Goal: Task Accomplishment & Management: Manage account settings

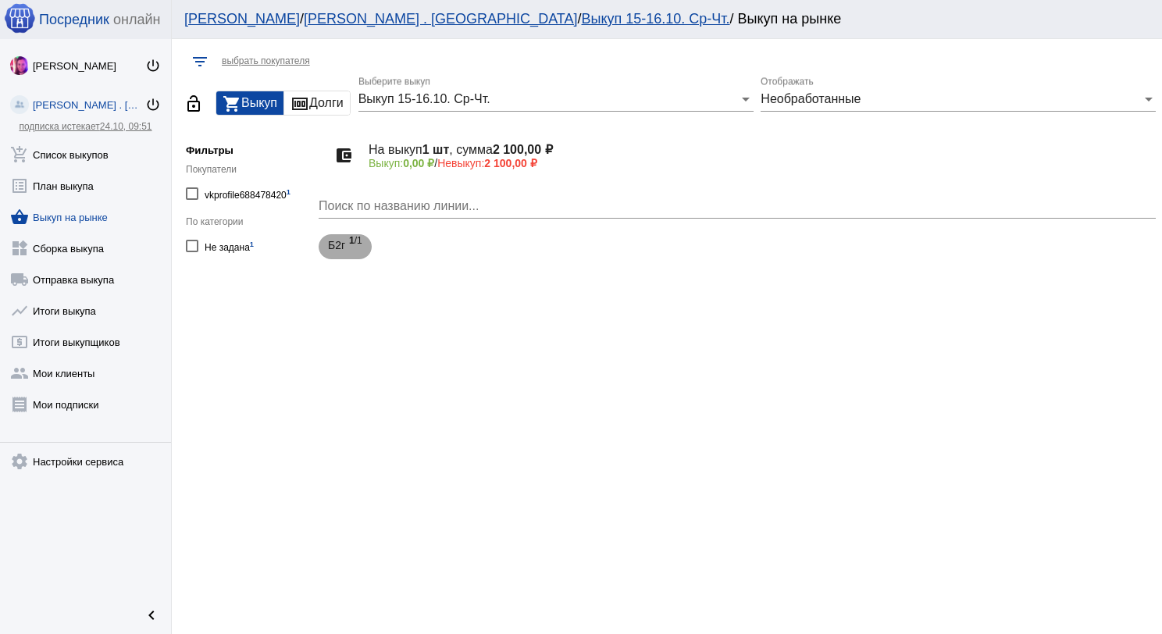
click at [348, 247] on div "Б2г 1 /1" at bounding box center [345, 247] width 34 height 32
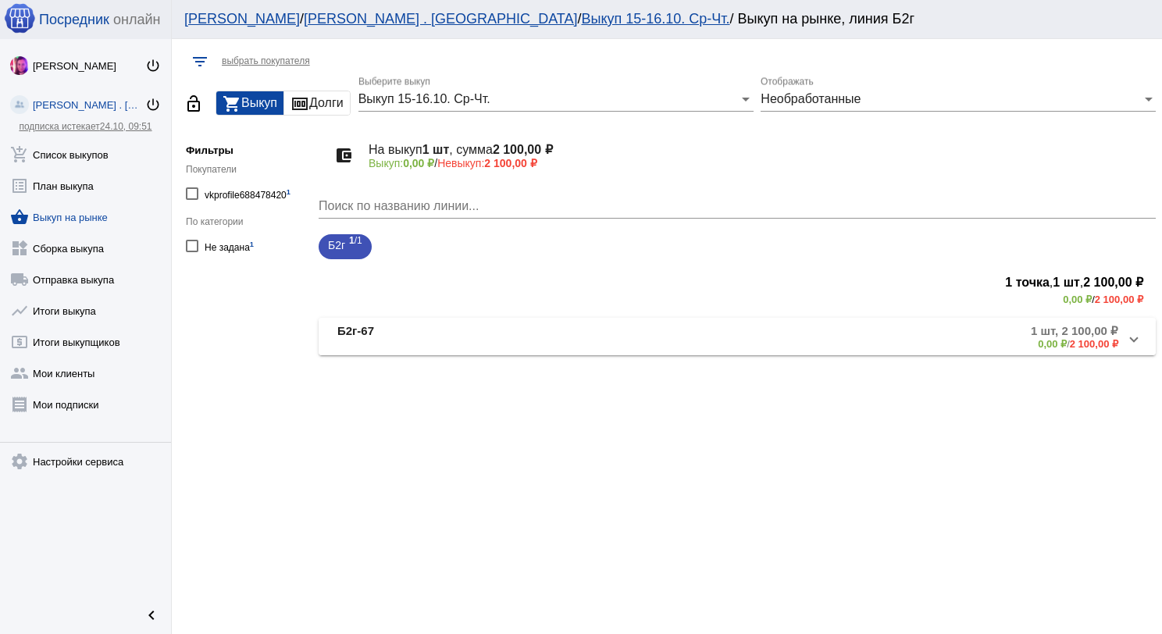
click at [449, 322] on mat-expansion-panel-header "Б2г-67 1 шт, 2 100,00 ₽ 0,00 ₽ / 2 100,00 ₽" at bounding box center [737, 336] width 837 height 37
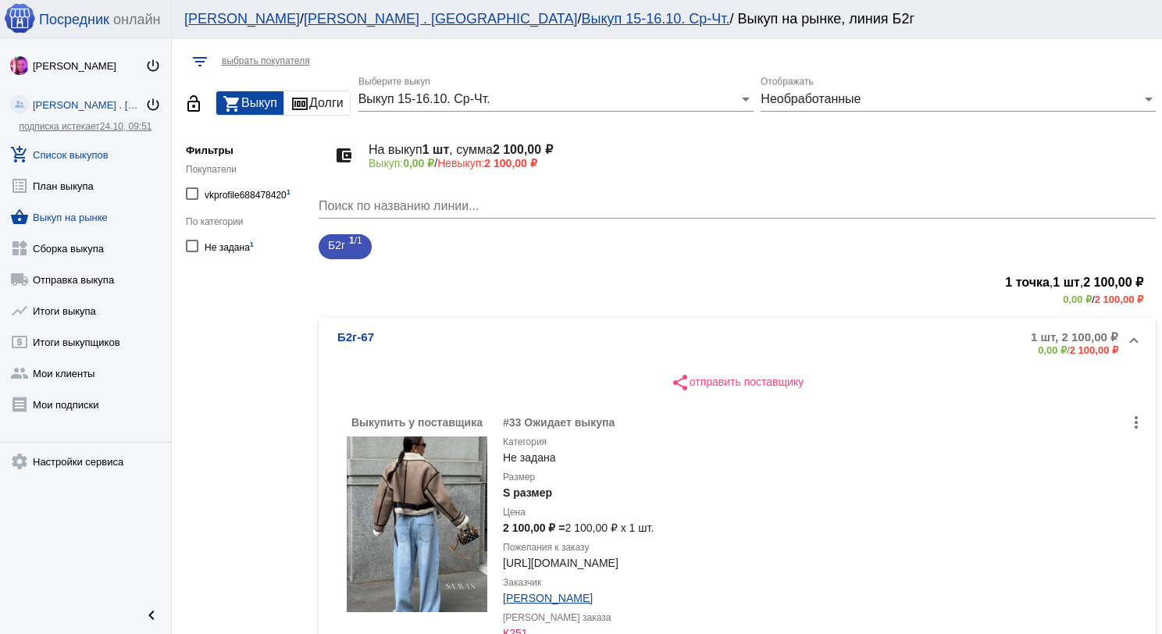
click at [86, 156] on link "add_shopping_cart Список выкупов" at bounding box center [85, 151] width 171 height 31
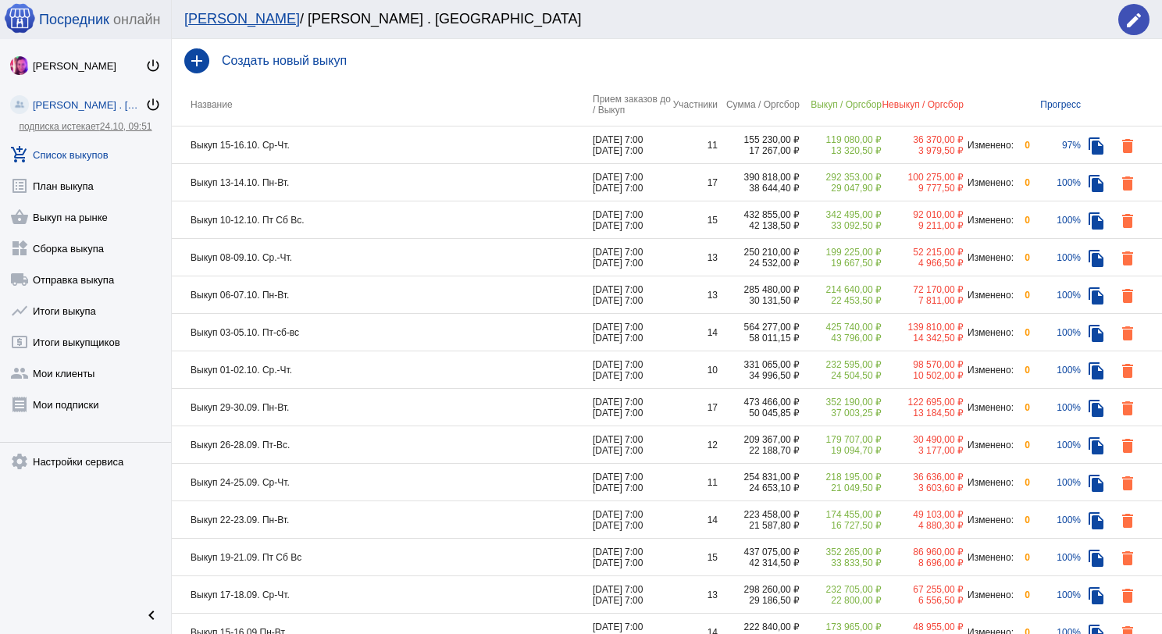
click at [363, 152] on td "Выкуп 15-16.10. Ср-Чт." at bounding box center [382, 145] width 421 height 37
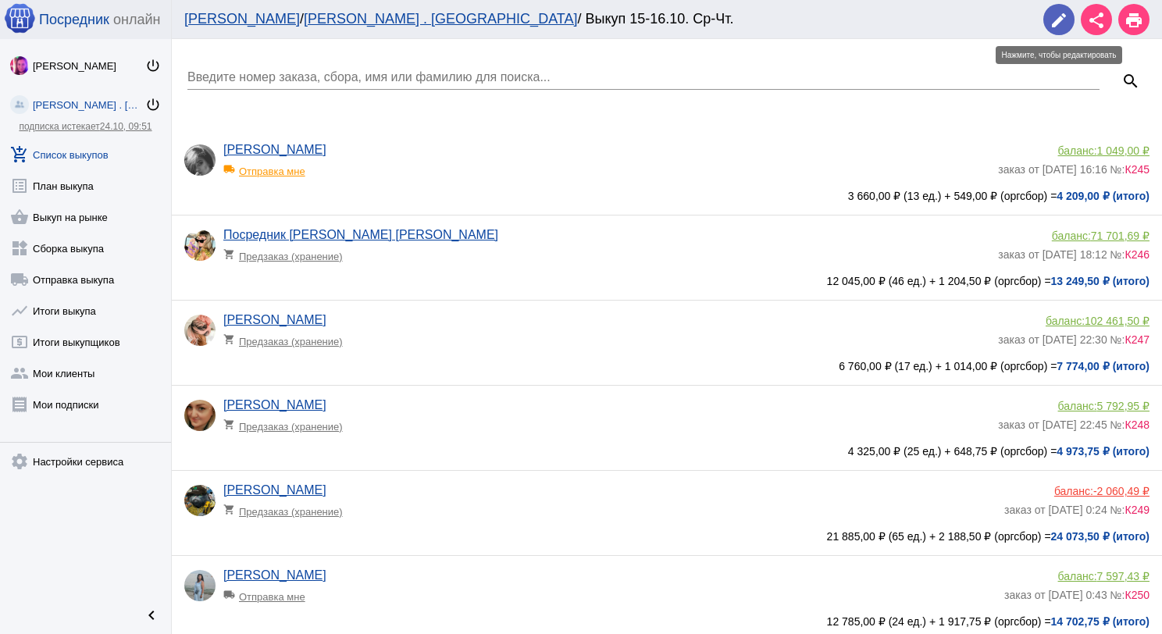
click at [1052, 20] on mat-icon "edit" at bounding box center [1059, 20] width 19 height 19
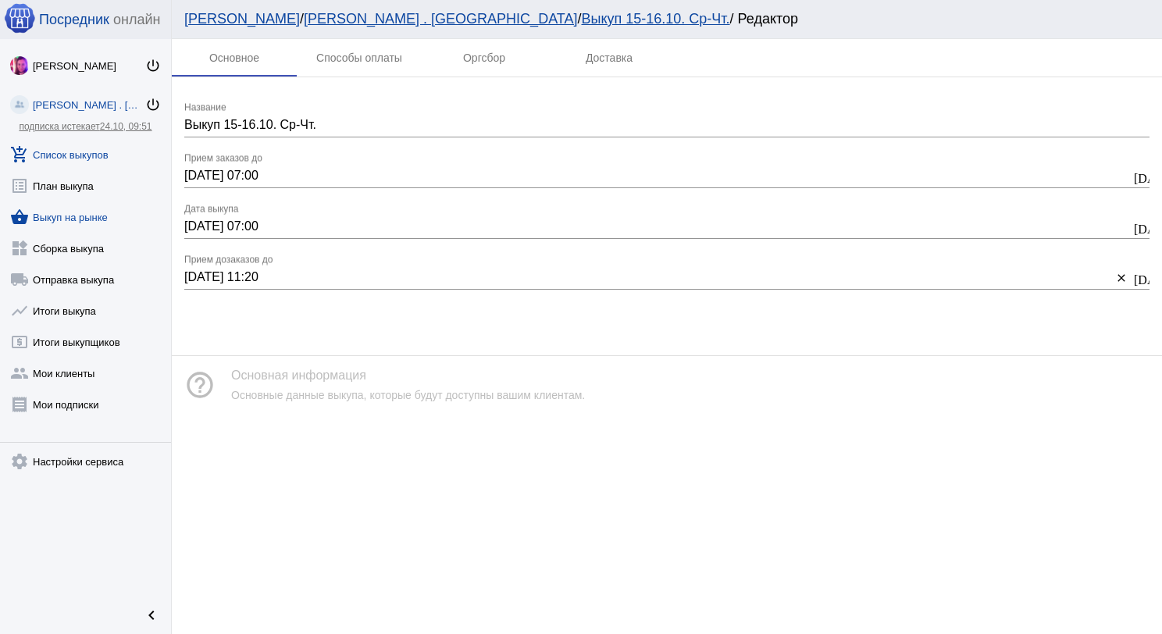
click at [87, 219] on link "shopping_basket Выкуп на рынке" at bounding box center [85, 213] width 171 height 31
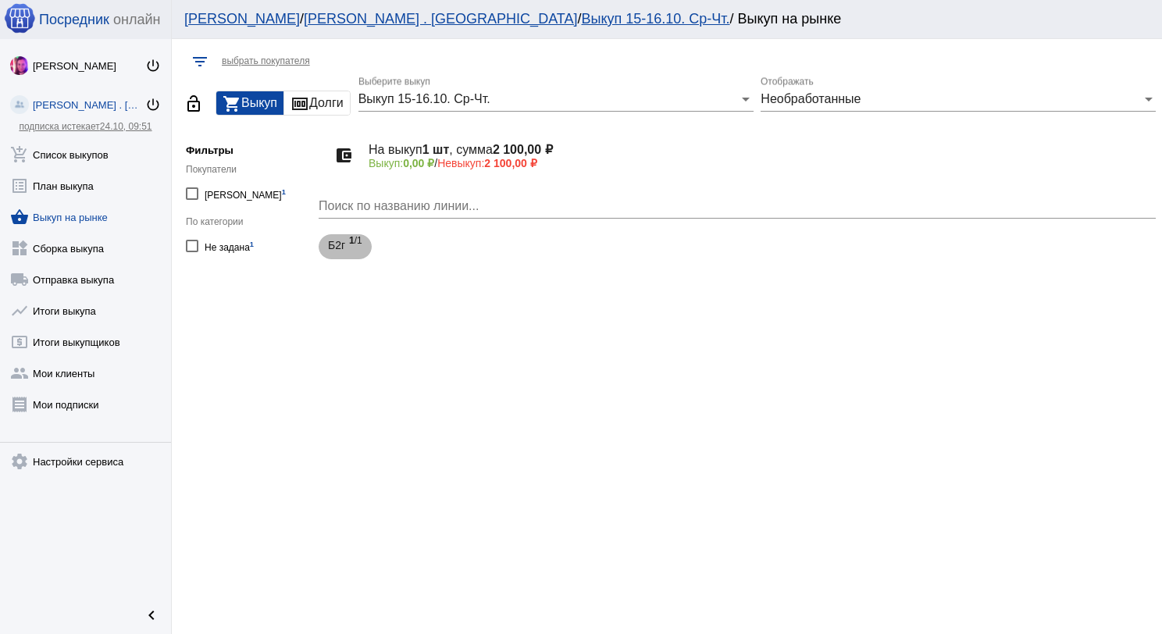
click at [348, 250] on div "Б2г 1 /1" at bounding box center [345, 247] width 34 height 32
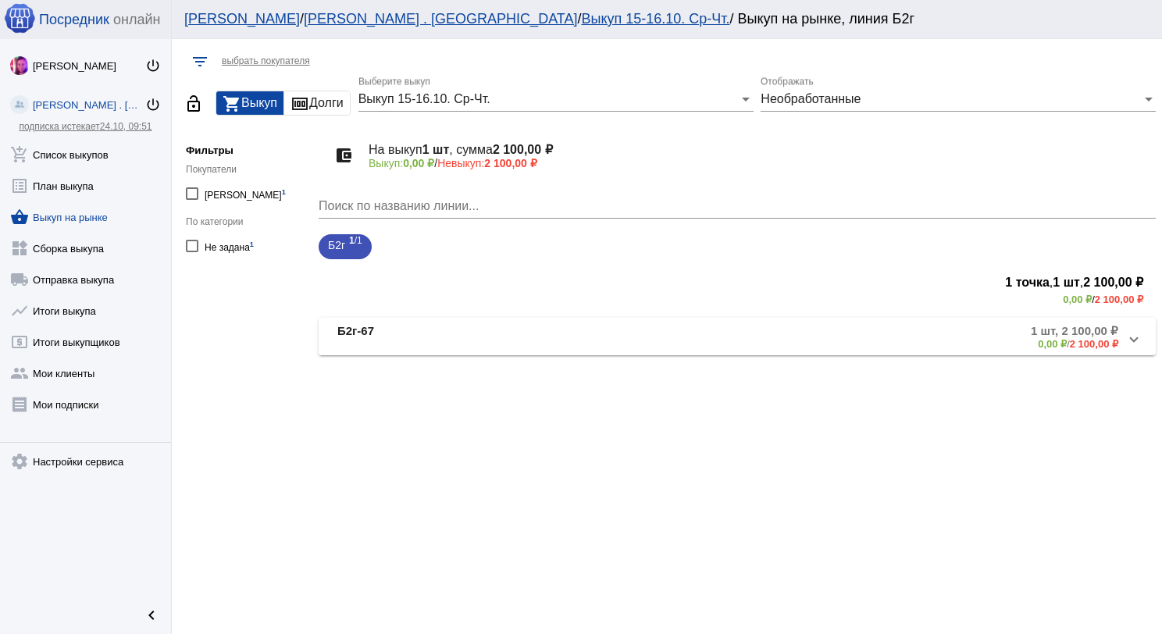
click at [408, 334] on mat-panel-title "Б2г-67" at bounding box center [463, 337] width 252 height 26
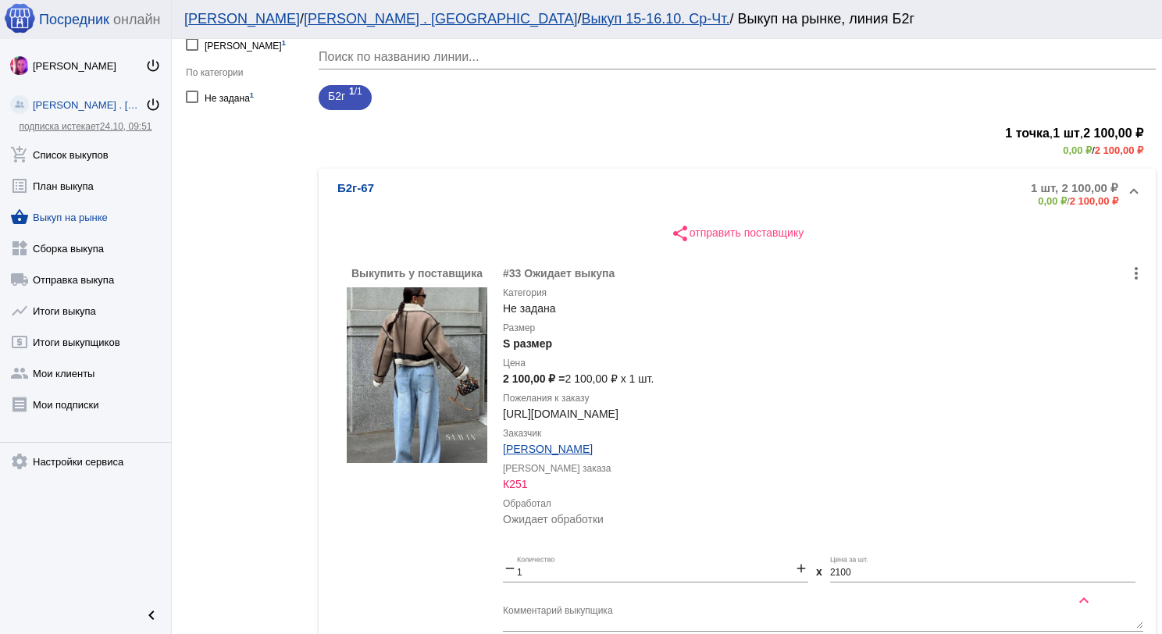
scroll to position [234, 0]
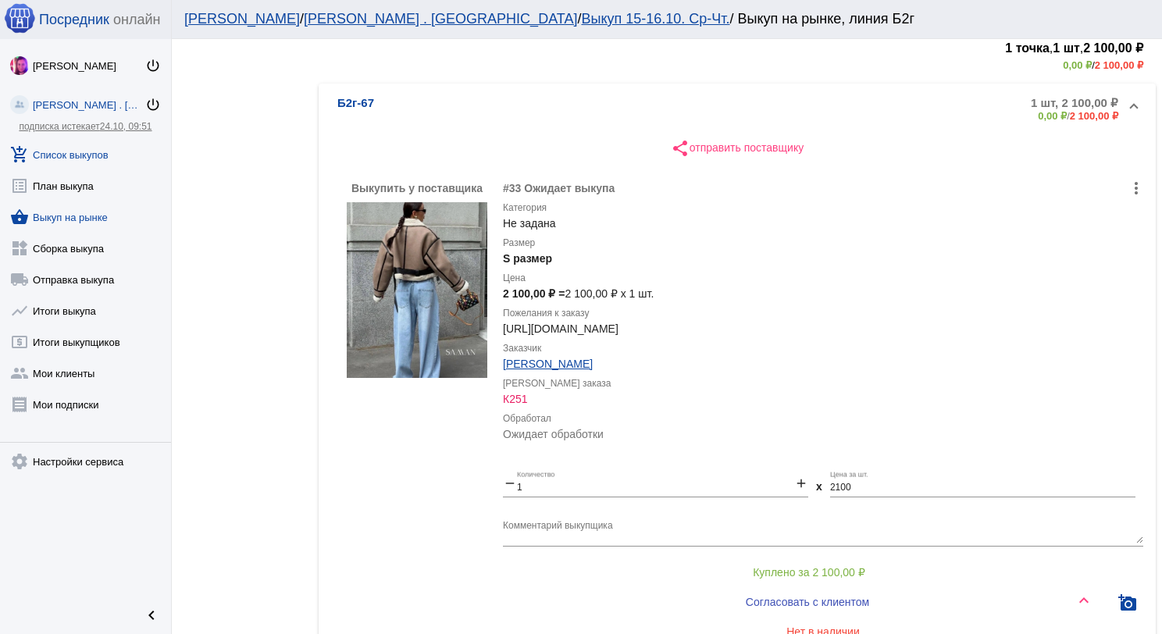
click at [54, 153] on link "add_shopping_cart Список выкупов" at bounding box center [85, 151] width 171 height 31
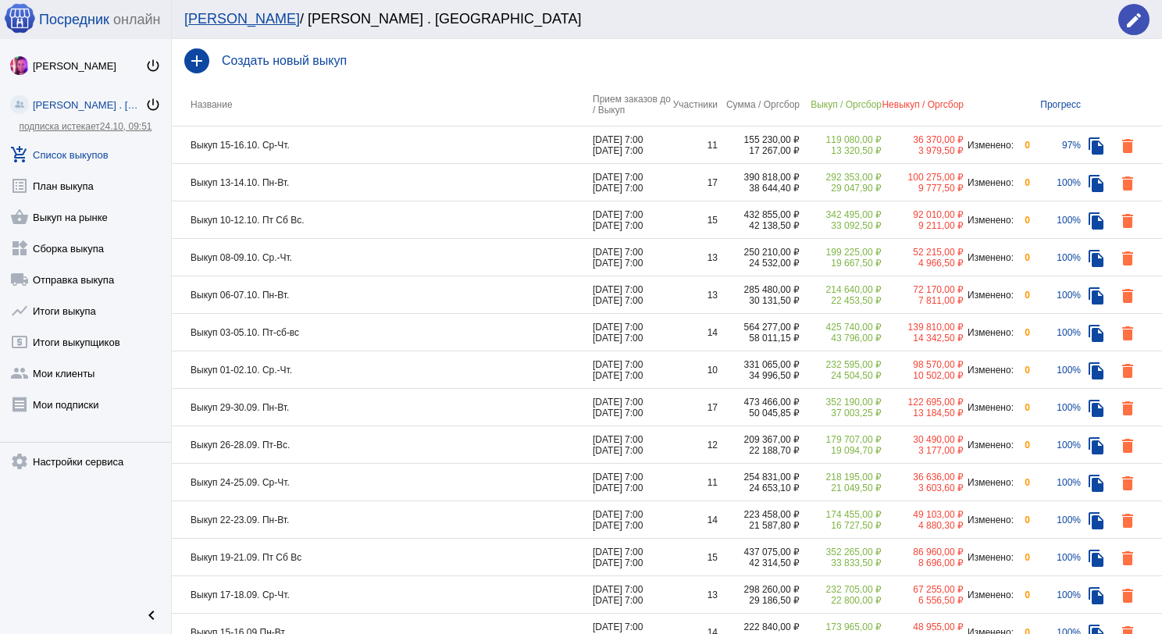
click at [490, 147] on td "Выкуп 15-16.10. Ср-Чт." at bounding box center [382, 145] width 421 height 37
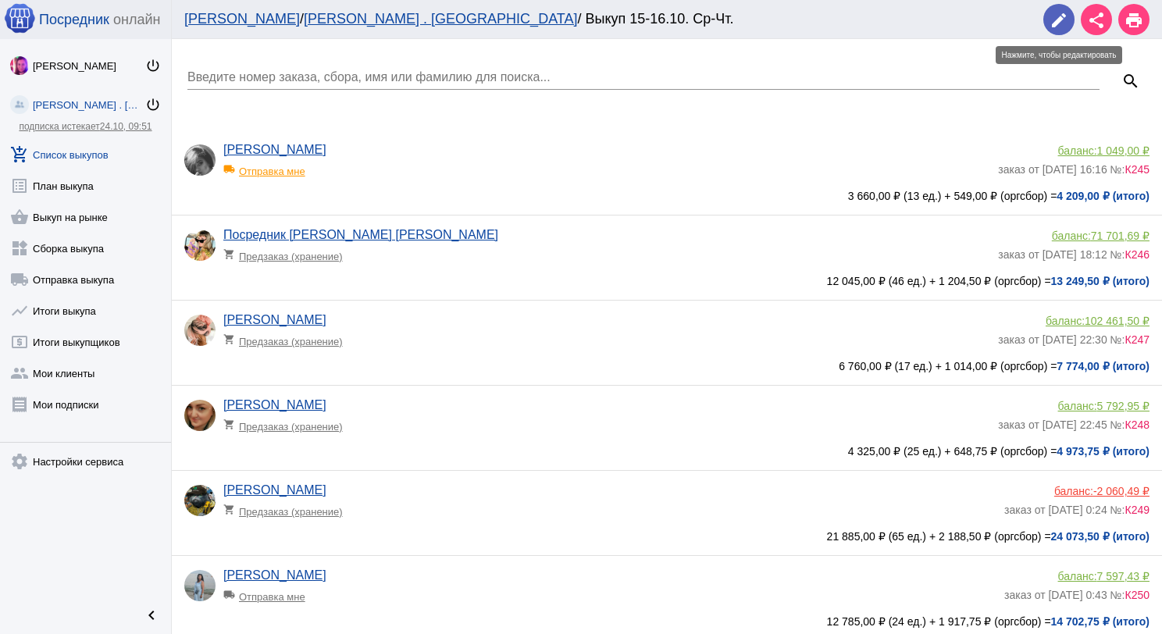
click at [1065, 9] on span "edit" at bounding box center [1059, 20] width 19 height 32
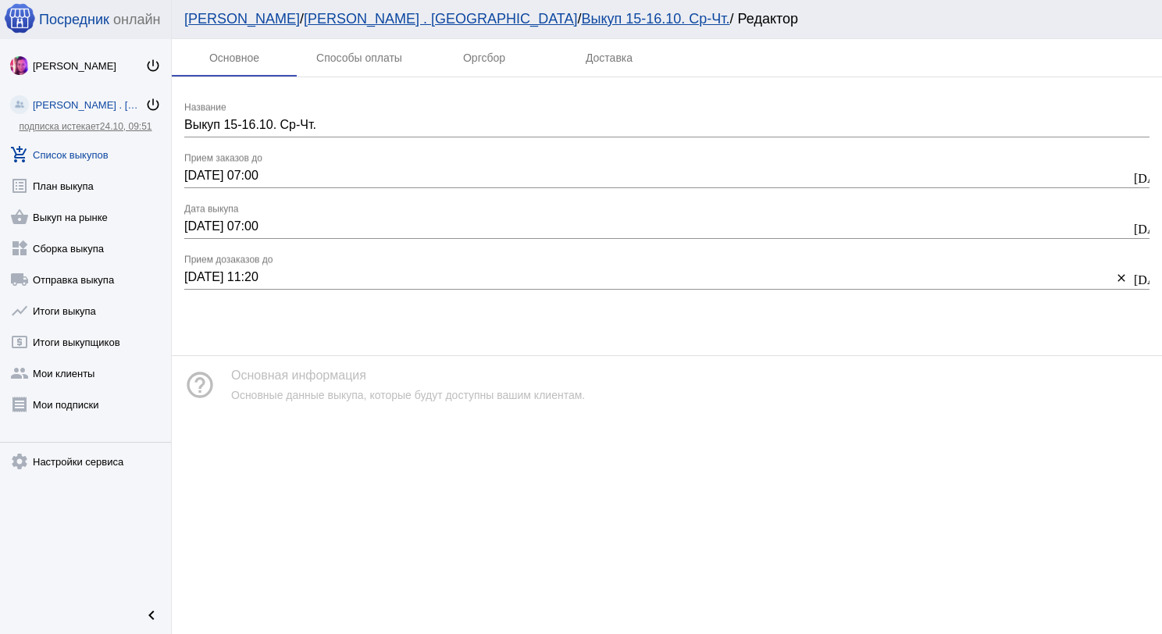
click at [198, 177] on input "[DATE] 07:00" at bounding box center [657, 176] width 947 height 14
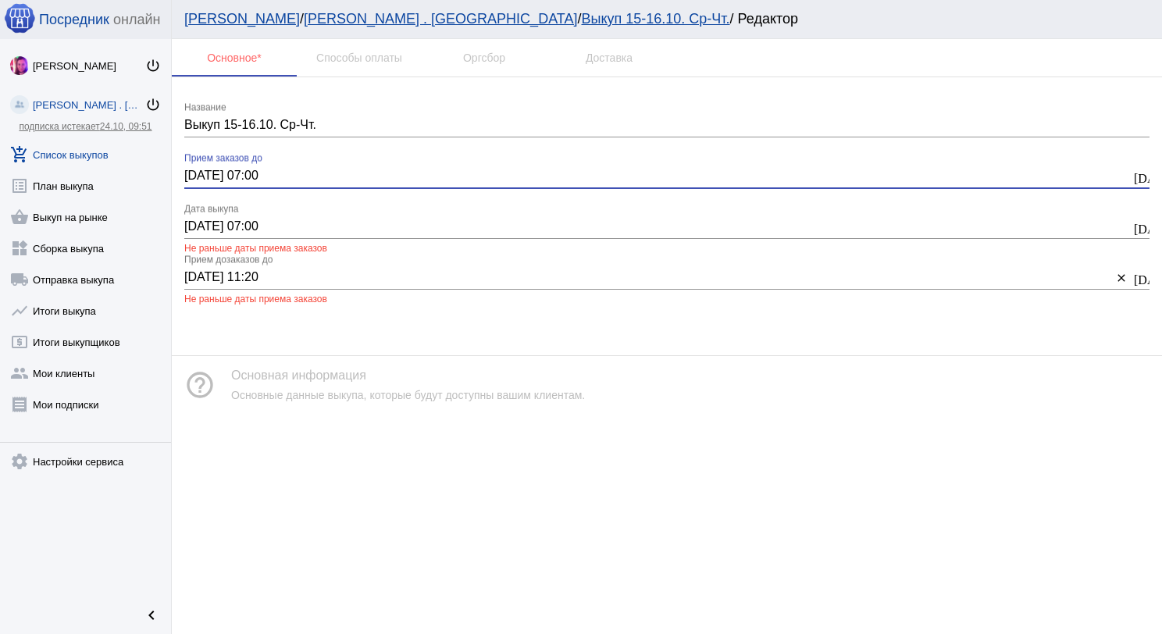
type input "[DATE] 07:00"
click at [199, 231] on input "[DATE] 07:00" at bounding box center [657, 226] width 947 height 14
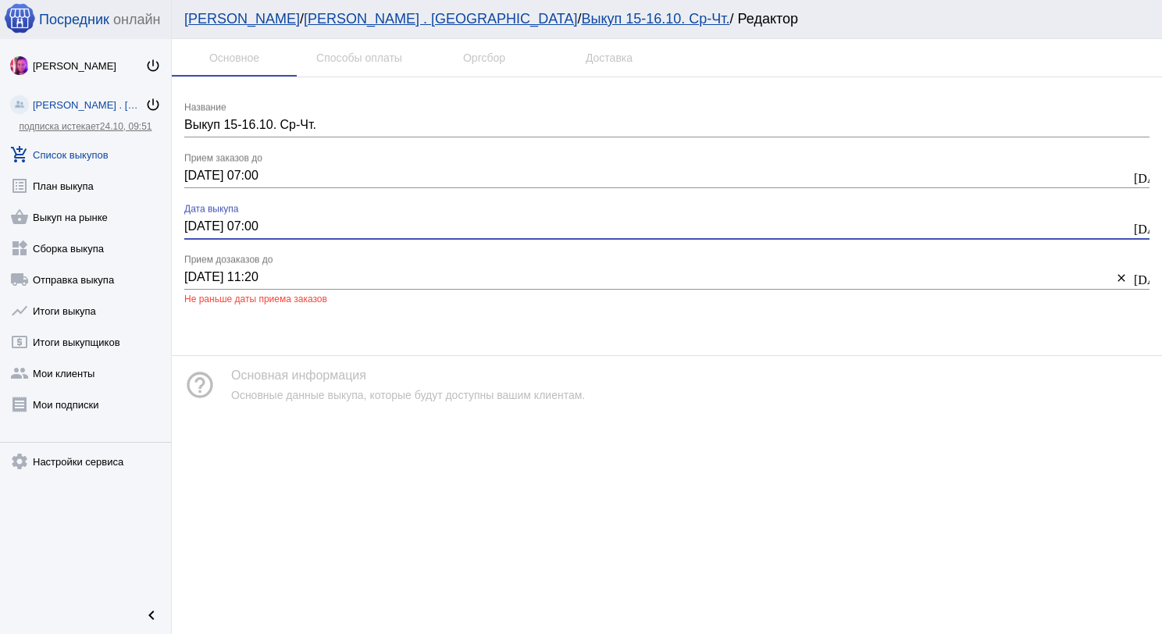
type input "[DATE] 07:00"
click at [195, 278] on input "[DATE] 11:20" at bounding box center [648, 277] width 928 height 14
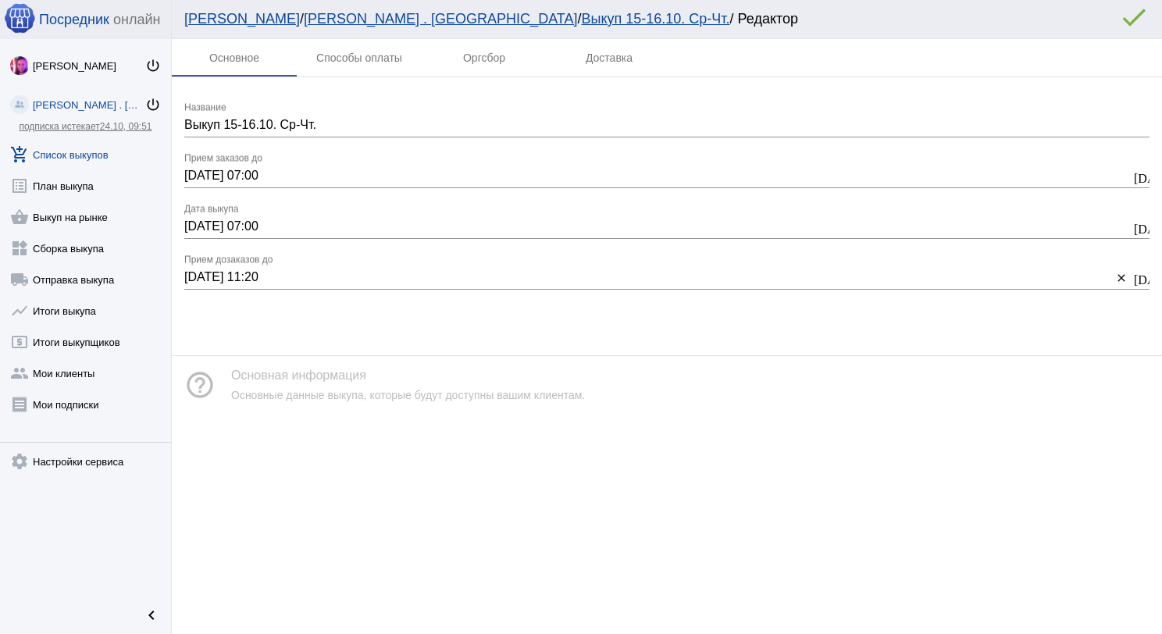
click at [1133, 12] on mat-icon "error_outline" at bounding box center [1134, 17] width 31 height 31
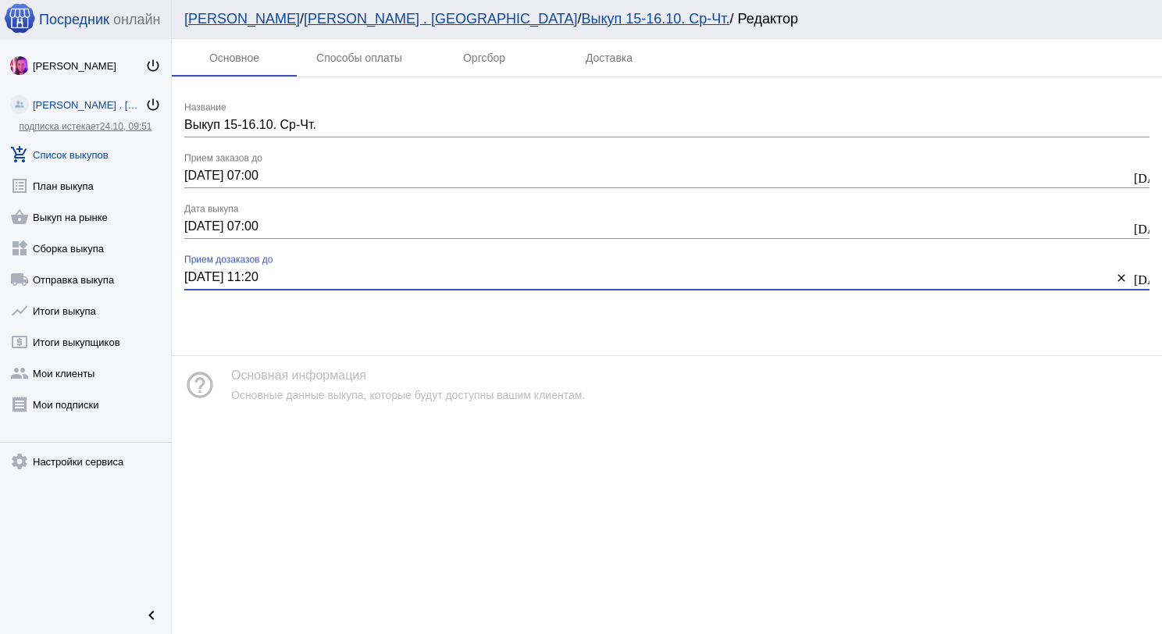
click at [290, 275] on input "[DATE] 11:20" at bounding box center [648, 277] width 928 height 14
type input "[DATE] 07:00"
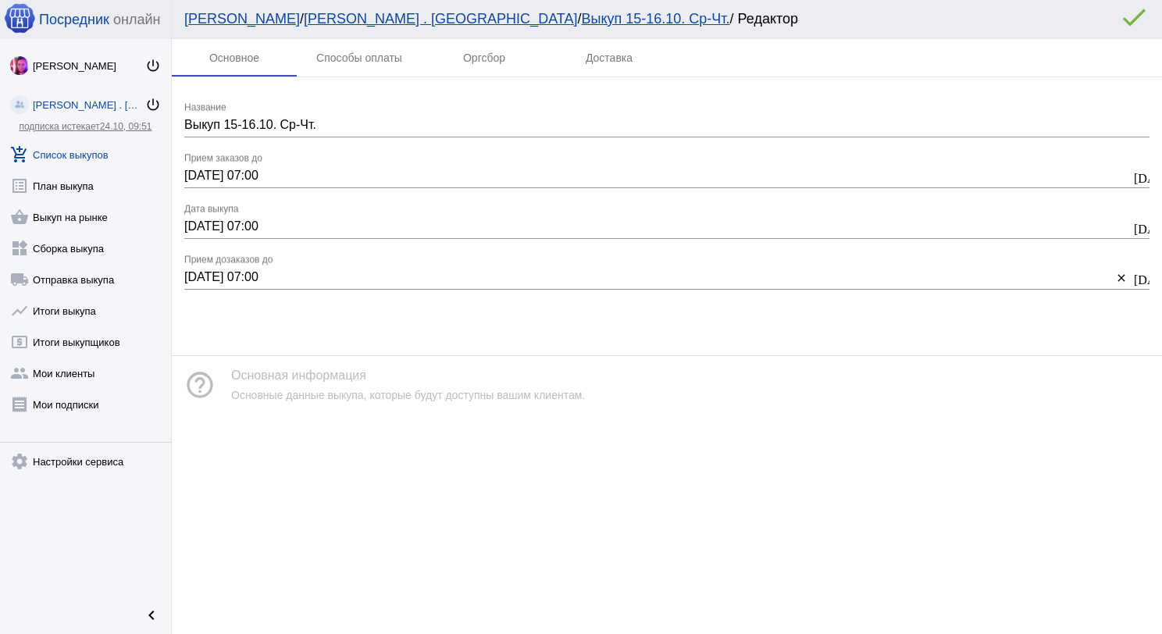
click at [1134, 19] on mat-icon "error_outline" at bounding box center [1134, 17] width 31 height 31
click at [1133, 18] on mat-icon "error_outline" at bounding box center [1134, 17] width 31 height 31
